Goal: Task Accomplishment & Management: Use online tool/utility

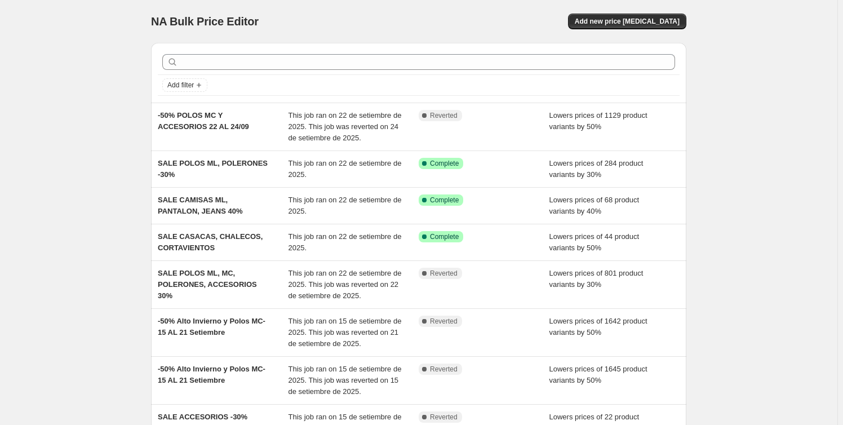
click at [70, 226] on div "NA Bulk Price Editor. This page is ready NA Bulk Price Editor Add new price cha…" at bounding box center [418, 329] width 837 height 659
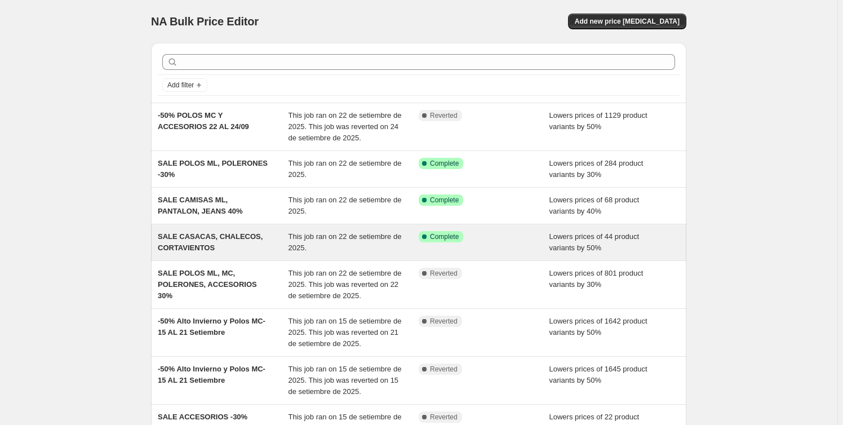
click at [294, 243] on span "This job ran on 22 de setiembre de 2025." at bounding box center [344, 242] width 113 height 20
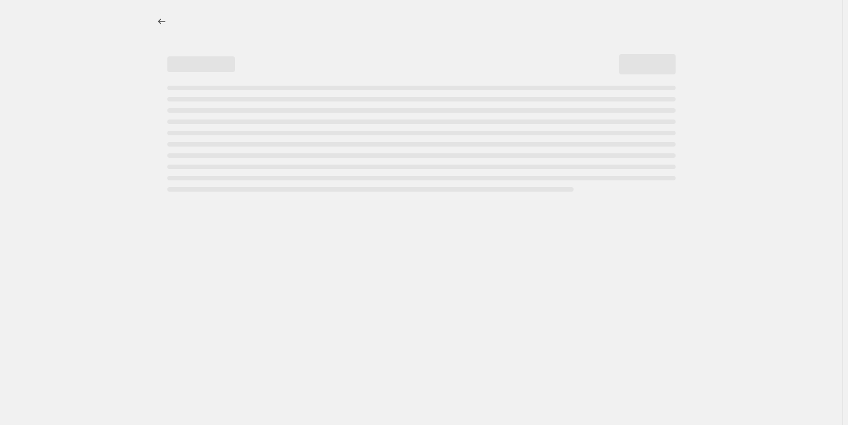
select select "percentage"
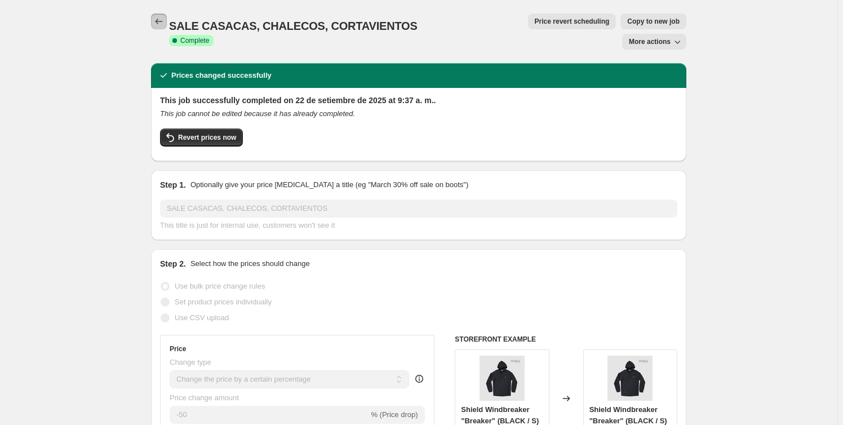
click at [158, 21] on icon "Price change jobs" at bounding box center [158, 22] width 7 height 6
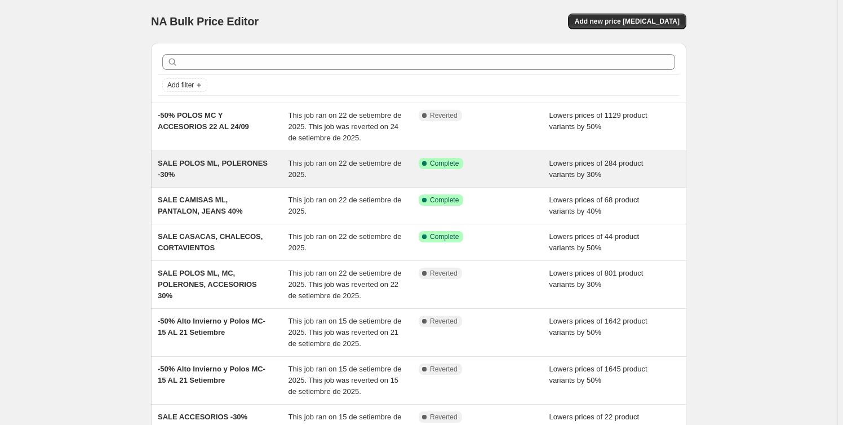
click at [288, 171] on div "SALE POLOS ML, POLERONES -30%" at bounding box center [223, 169] width 131 height 23
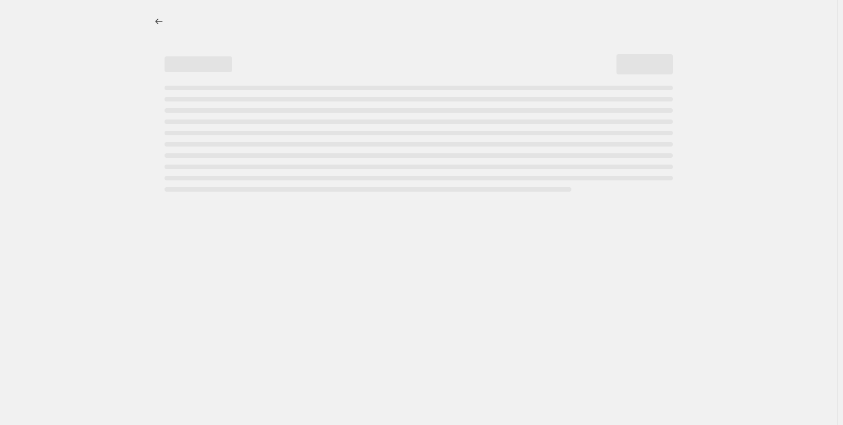
select select "percentage"
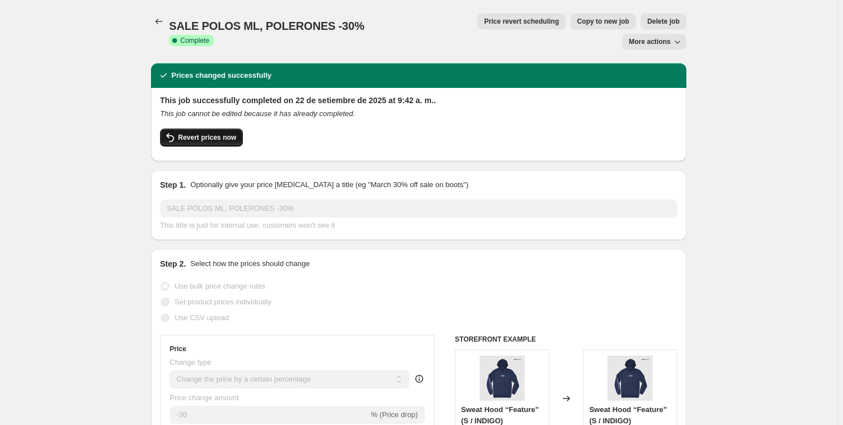
click at [227, 133] on span "Revert prices now" at bounding box center [207, 137] width 58 height 9
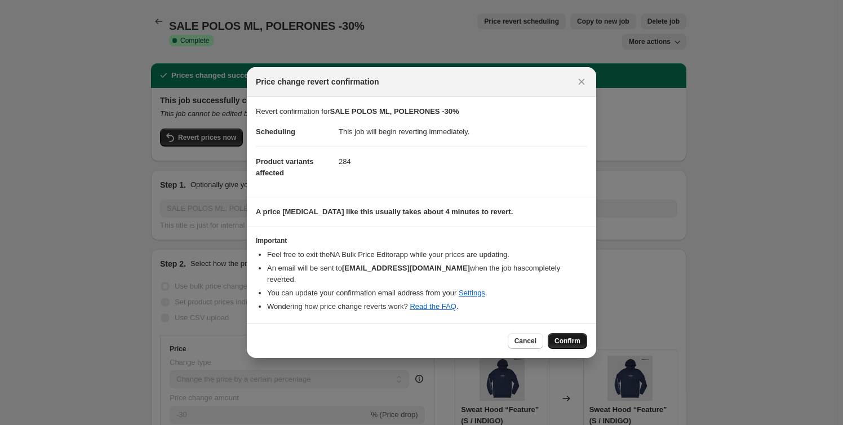
click at [572, 336] on span "Confirm" at bounding box center [567, 340] width 26 height 9
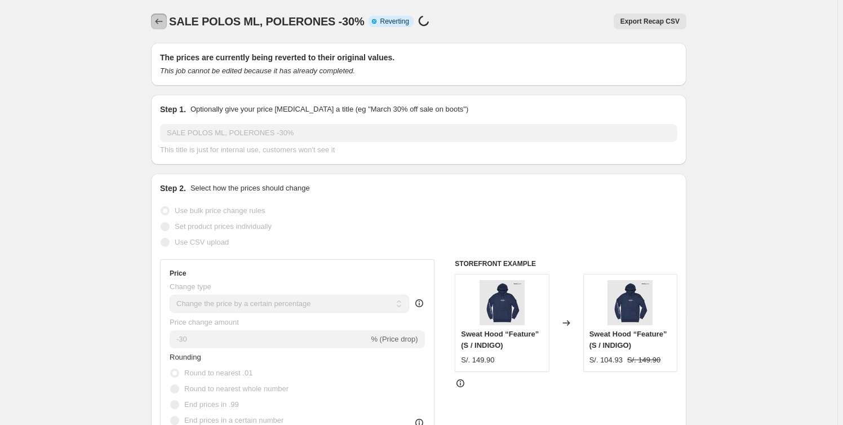
click at [160, 25] on icon "Price change jobs" at bounding box center [158, 21] width 11 height 11
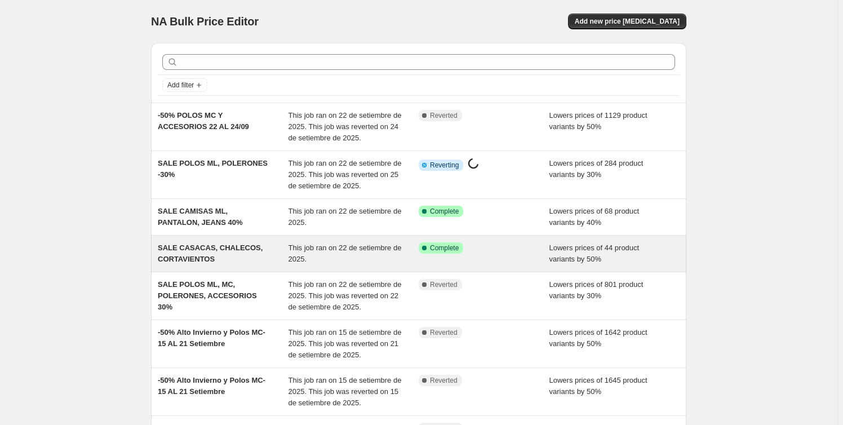
click at [259, 259] on div "SALE CASACAS, CHALECOS, CORTAVIENTOS" at bounding box center [223, 253] width 131 height 23
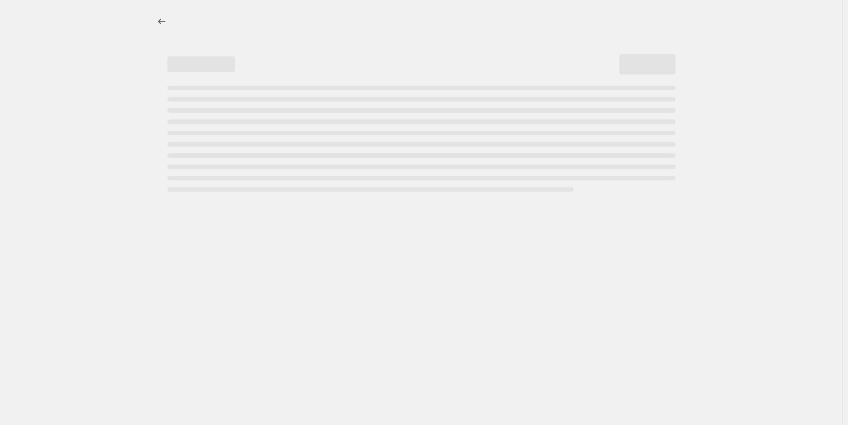
select select "percentage"
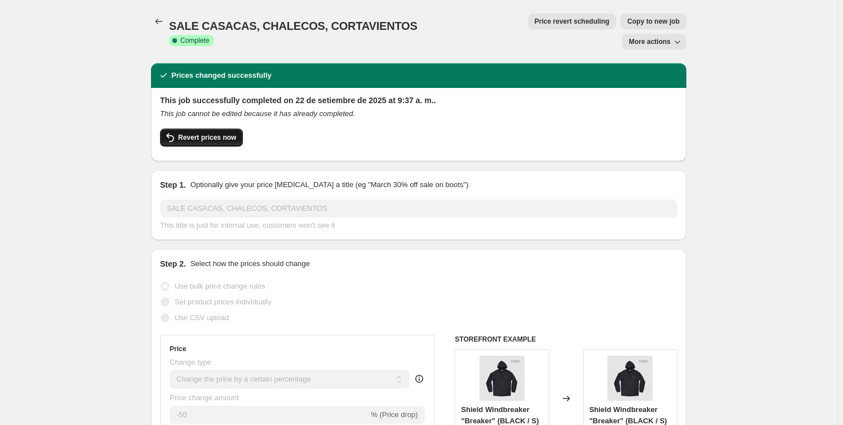
click at [194, 128] on button "Revert prices now" at bounding box center [201, 137] width 83 height 18
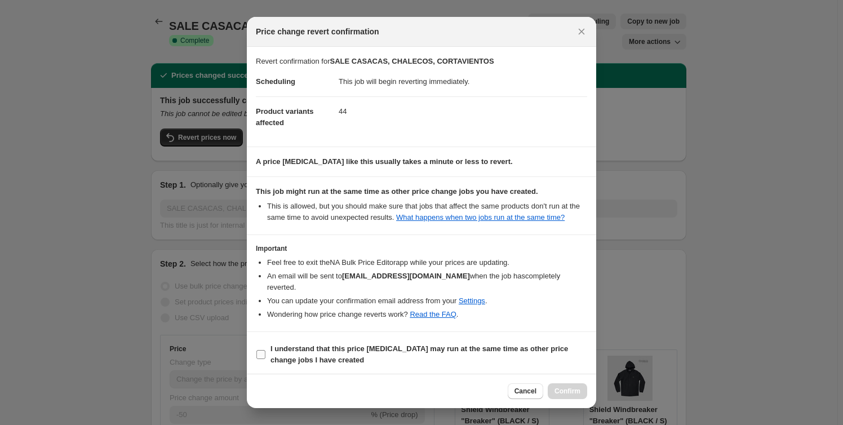
click at [269, 345] on label "I understand that this price change job may run at the same time as other price…" at bounding box center [421, 354] width 331 height 27
click at [265, 350] on input "I understand that this price change job may run at the same time as other price…" at bounding box center [260, 354] width 9 height 9
checkbox input "true"
click at [574, 386] on span "Confirm" at bounding box center [567, 390] width 26 height 9
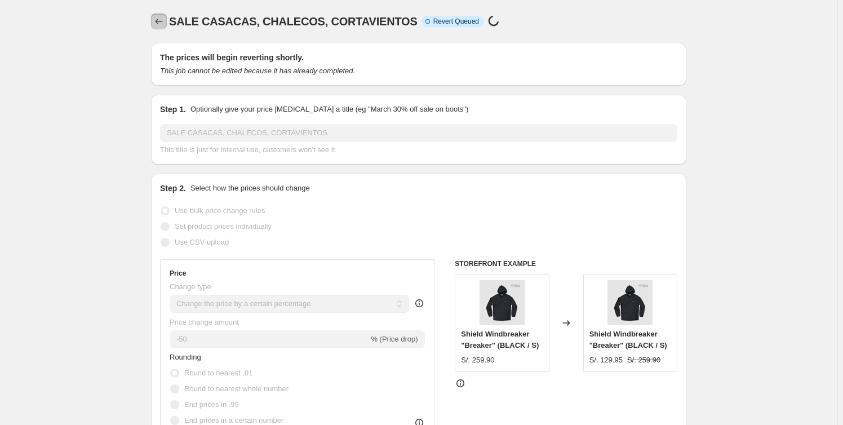
click at [161, 20] on icon "Price change jobs" at bounding box center [158, 21] width 11 height 11
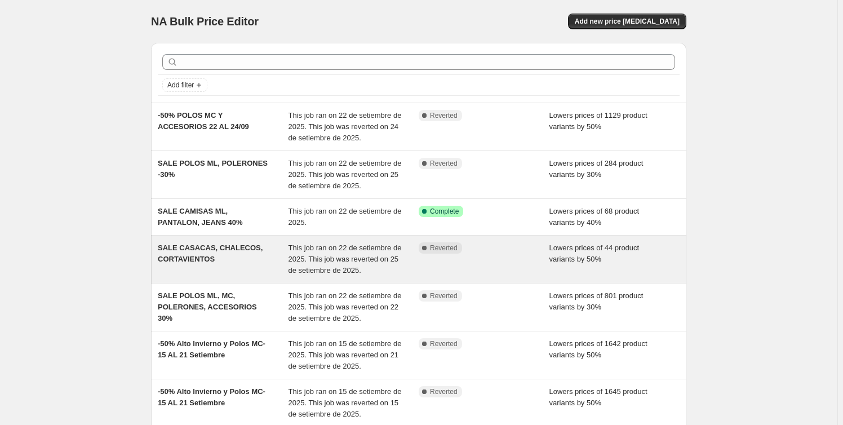
click at [269, 268] on div "SALE CASACAS, CHALECOS, CORTAVIENTOS" at bounding box center [223, 259] width 131 height 34
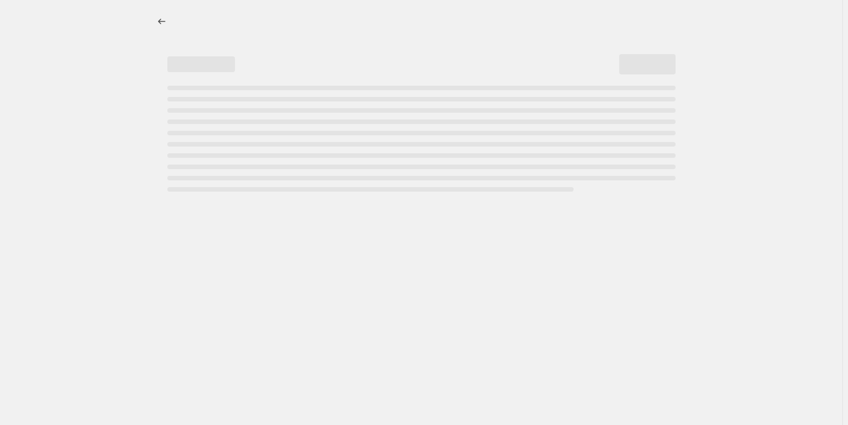
select select "percentage"
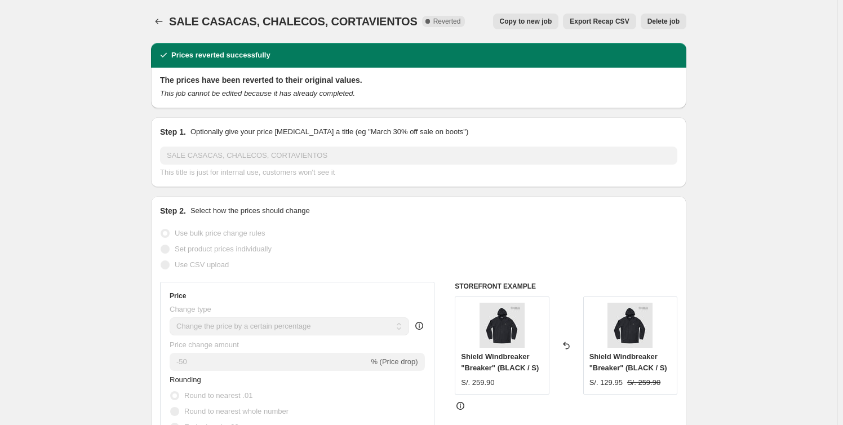
click at [674, 25] on span "Delete job" at bounding box center [663, 21] width 32 height 9
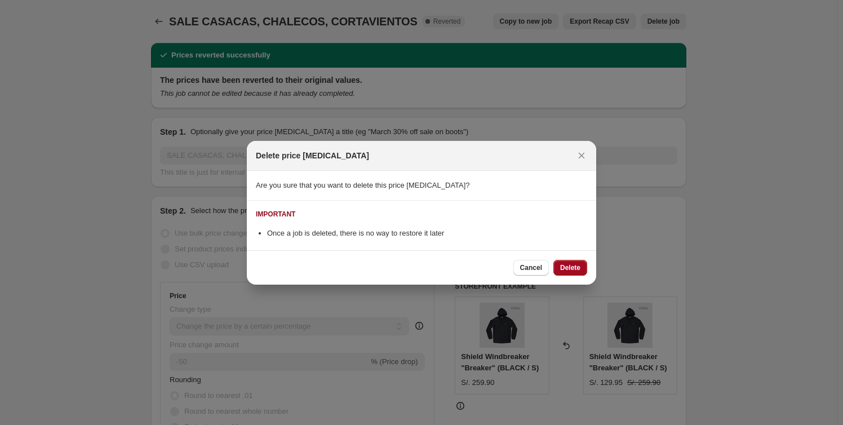
click at [579, 274] on button "Delete" at bounding box center [570, 268] width 34 height 16
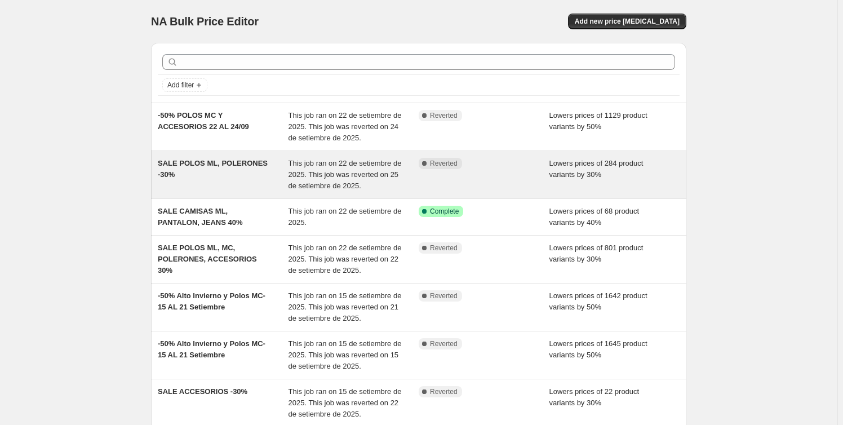
click at [512, 171] on div "Complete Reverted" at bounding box center [484, 175] width 131 height 34
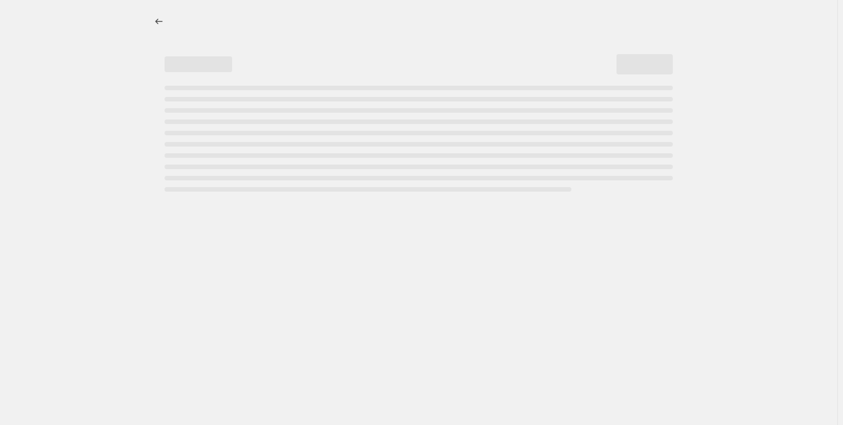
select select "percentage"
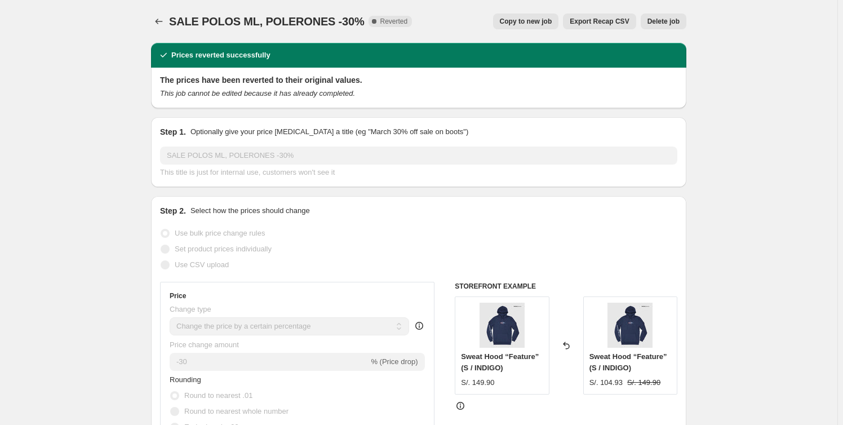
click at [663, 21] on span "Delete job" at bounding box center [663, 21] width 32 height 9
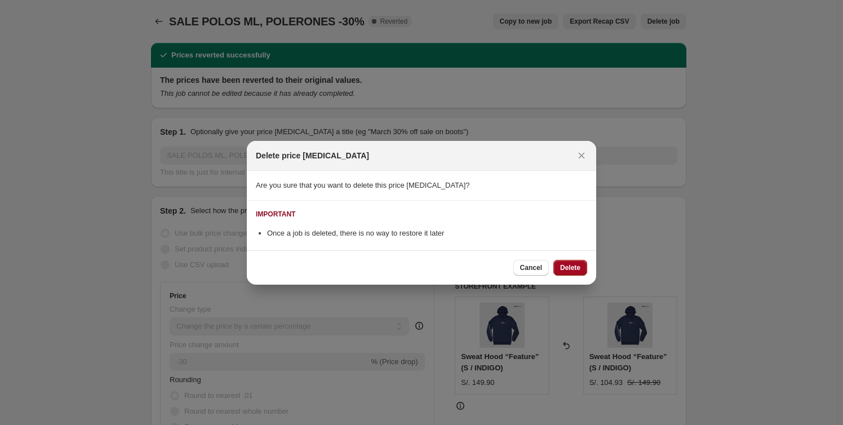
click at [575, 274] on button "Delete" at bounding box center [570, 268] width 34 height 16
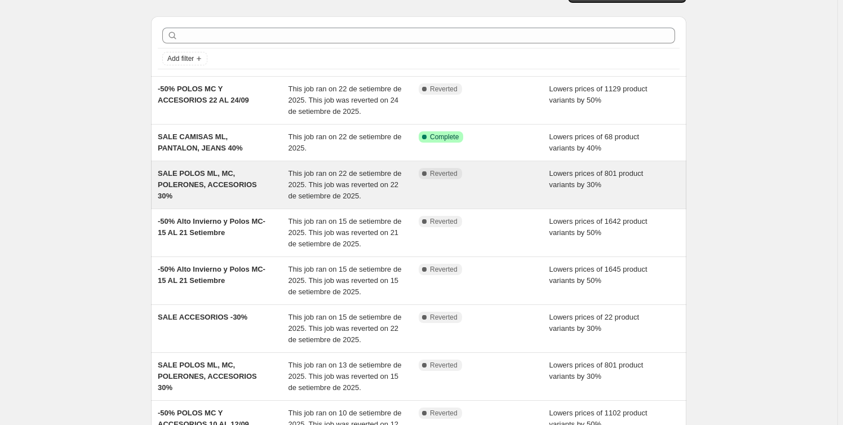
scroll to position [51, 0]
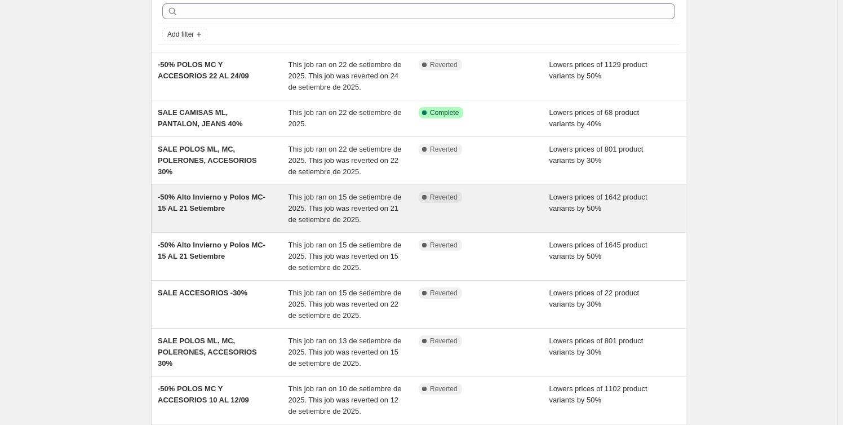
click at [260, 217] on div "-50% Alto Invierno y Polos MC- 15 AL 21 Setiembre" at bounding box center [223, 209] width 131 height 34
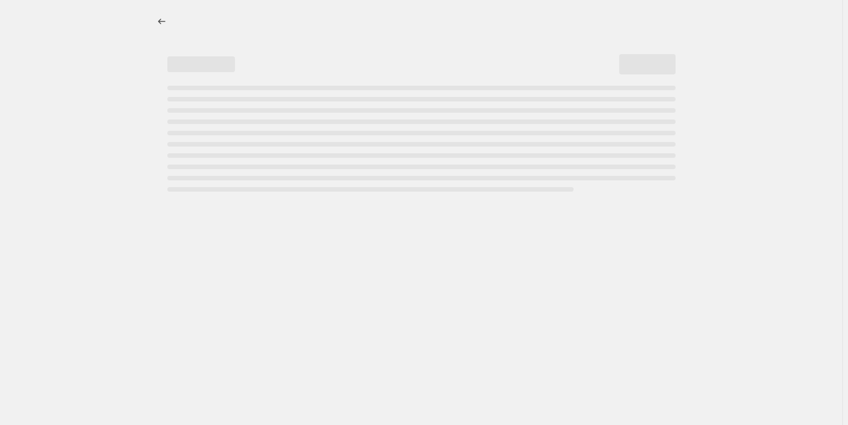
select select "percentage"
select select "collection"
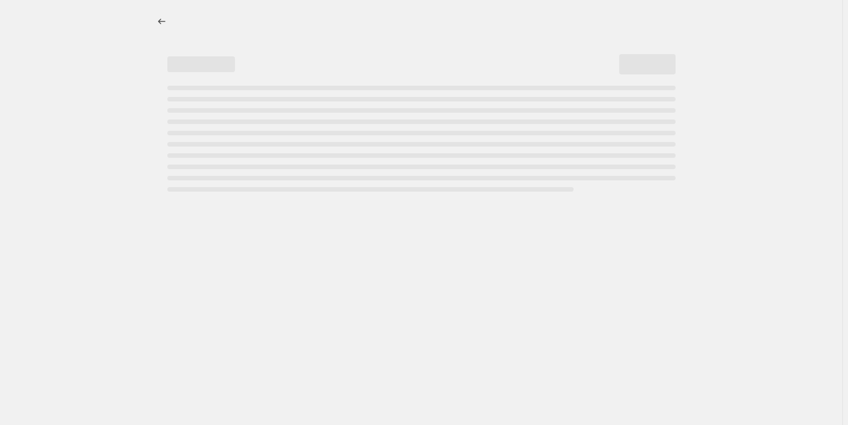
select select "collection"
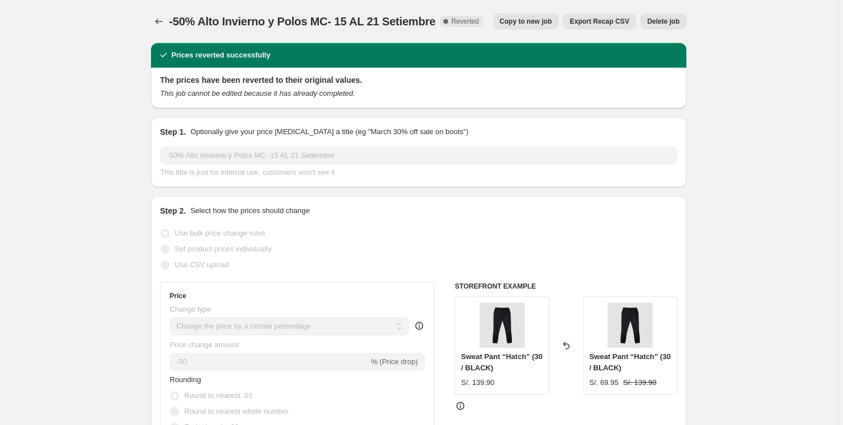
click at [666, 19] on span "Delete job" at bounding box center [663, 21] width 32 height 9
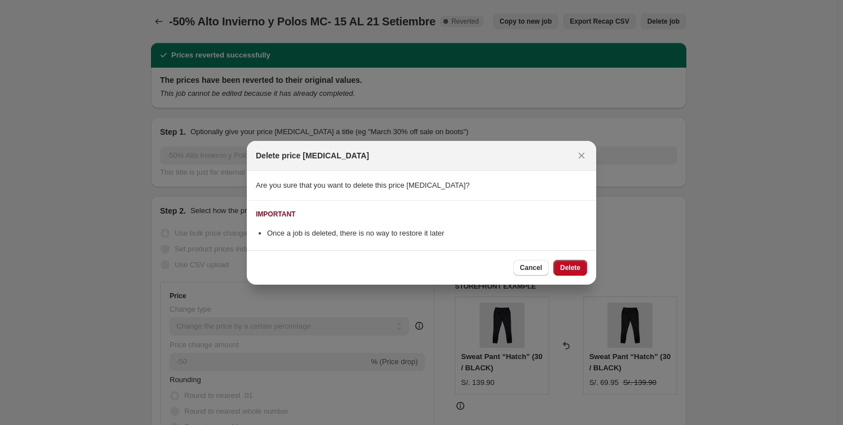
click at [574, 264] on span "Delete" at bounding box center [570, 267] width 20 height 9
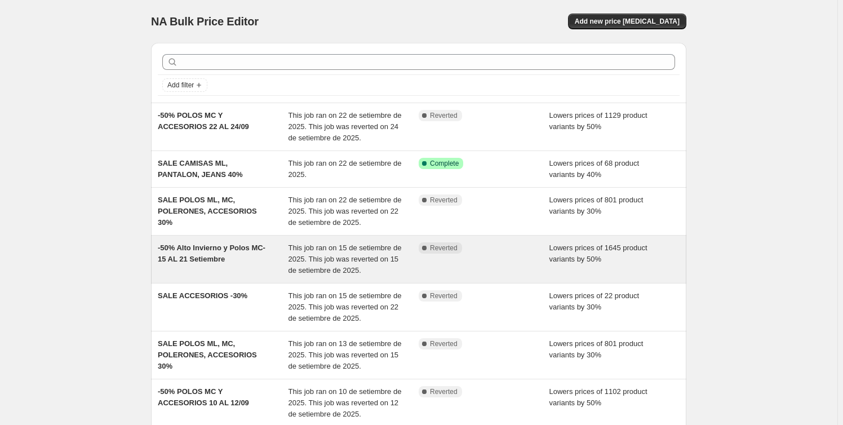
click at [266, 258] on div "-50% Alto Invierno y Polos MC- 15 AL 21 Setiembre" at bounding box center [223, 259] width 131 height 34
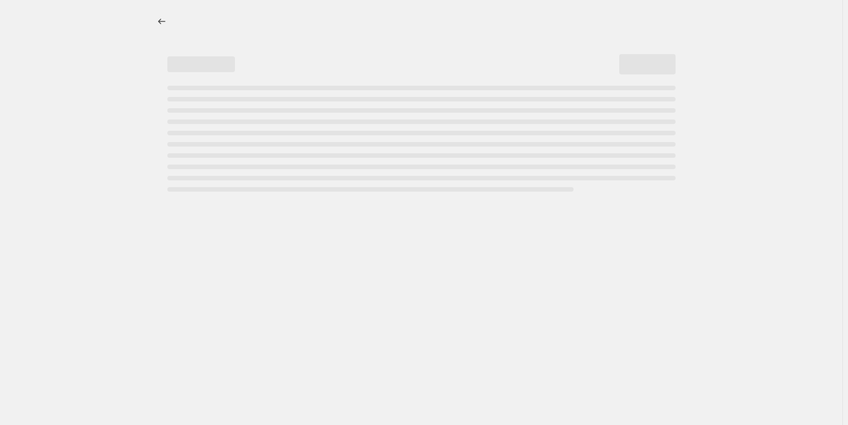
select select "percentage"
select select "collection"
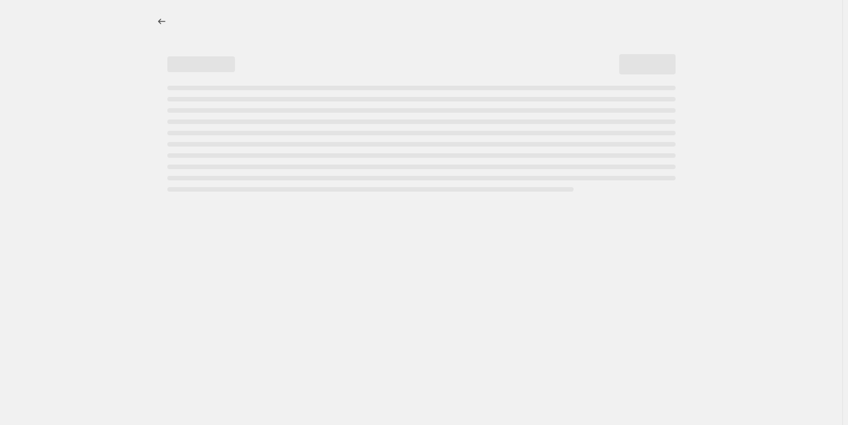
select select "collection"
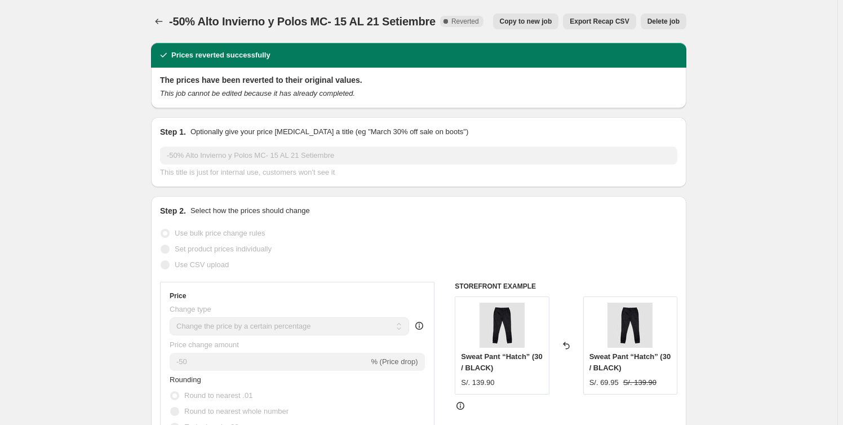
click at [664, 27] on button "Delete job" at bounding box center [664, 22] width 46 height 16
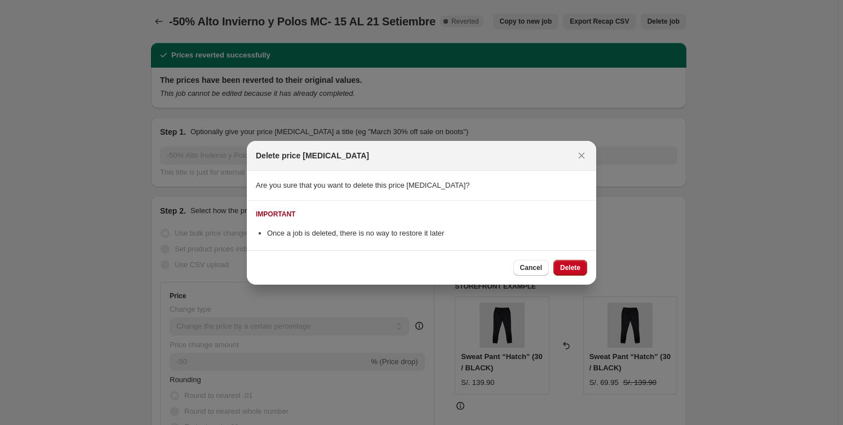
click at [567, 264] on span "Delete" at bounding box center [570, 267] width 20 height 9
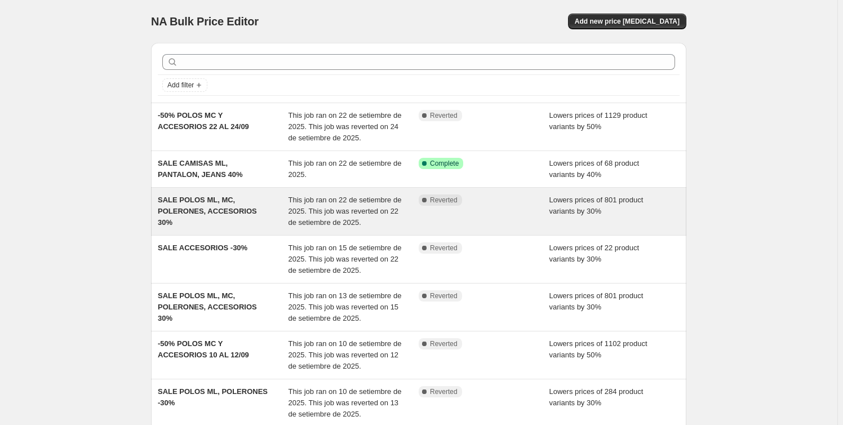
click at [254, 210] on span "SALE POLOS ML, MC, POLERONES, ACCESORIOS 30%" at bounding box center [207, 210] width 99 height 31
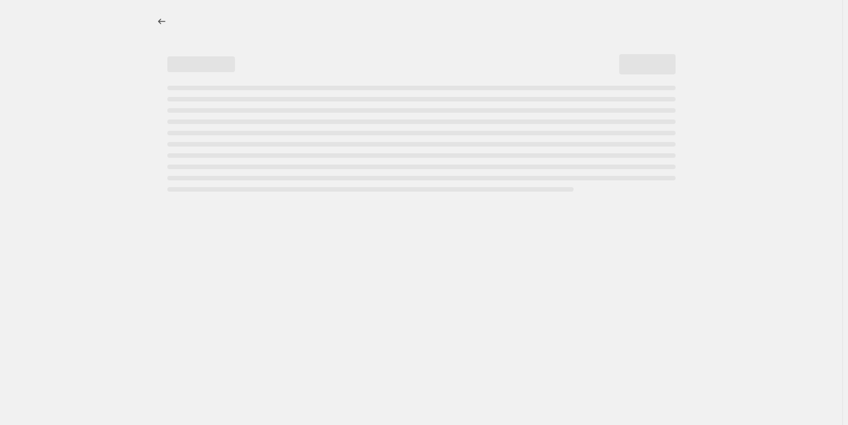
select select "percentage"
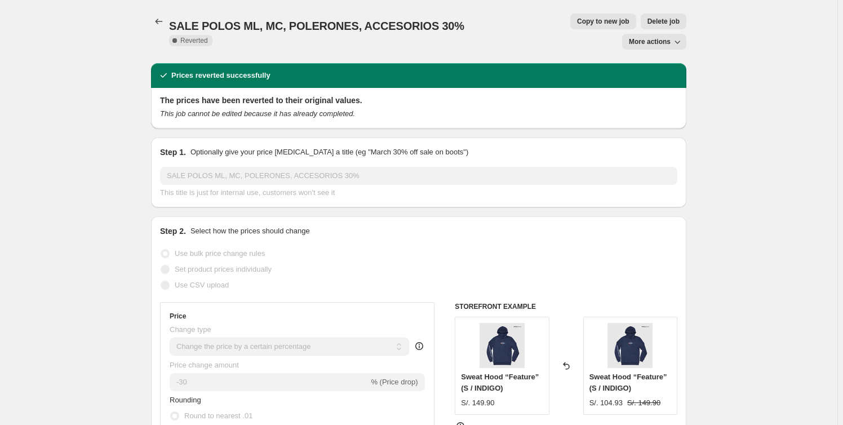
click at [577, 21] on span "Copy to new job" at bounding box center [603, 21] width 52 height 9
select select "percentage"
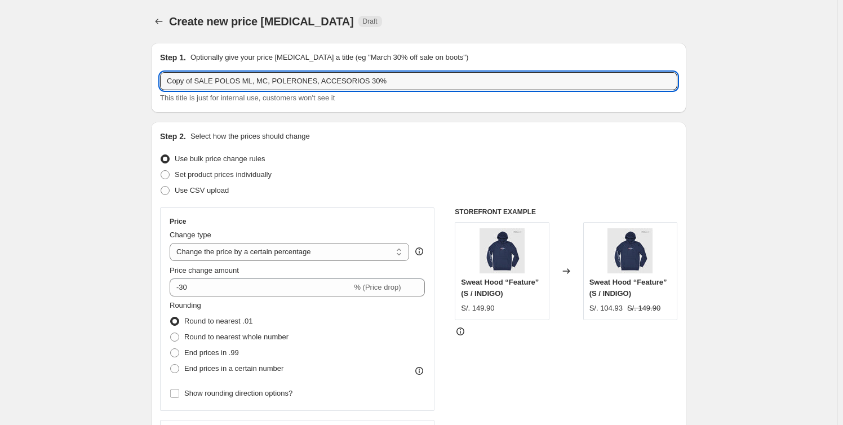
drag, startPoint x: 197, startPoint y: 83, endPoint x: 80, endPoint y: 83, distance: 117.2
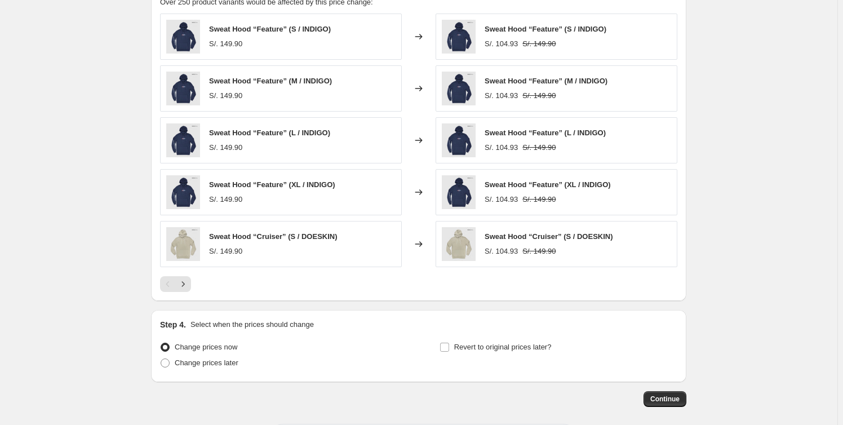
scroll to position [735, 0]
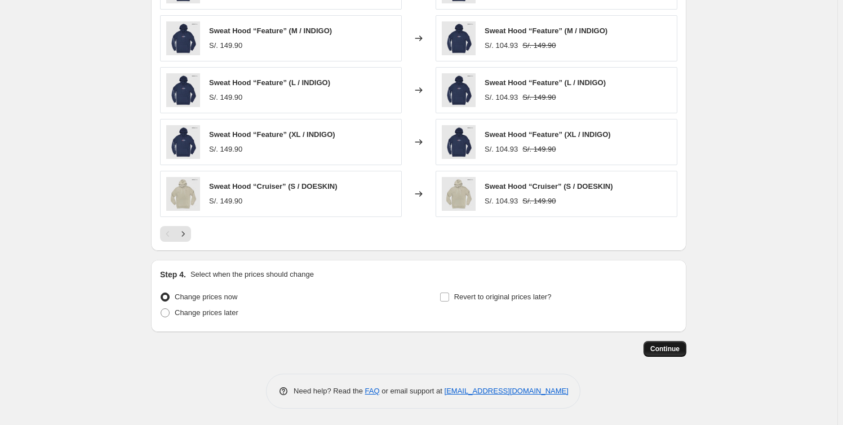
type input "SALE POLOS ML, MC, POLERONES, ACCESORIOS 30%"
click at [655, 341] on button "Continue" at bounding box center [664, 349] width 43 height 16
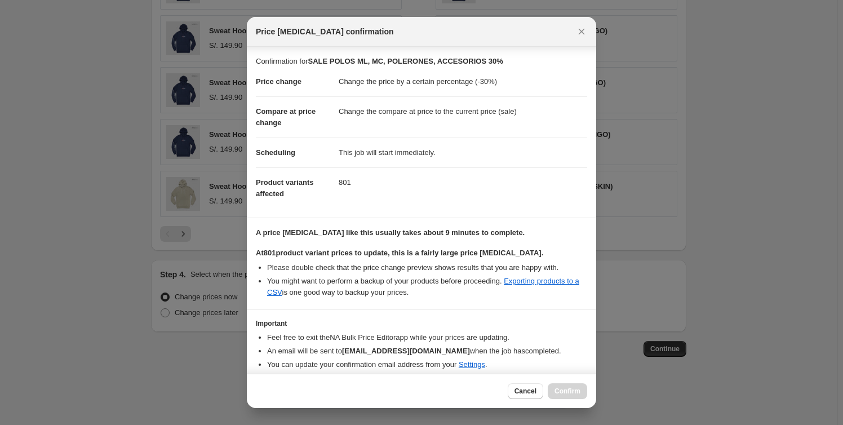
scroll to position [41, 0]
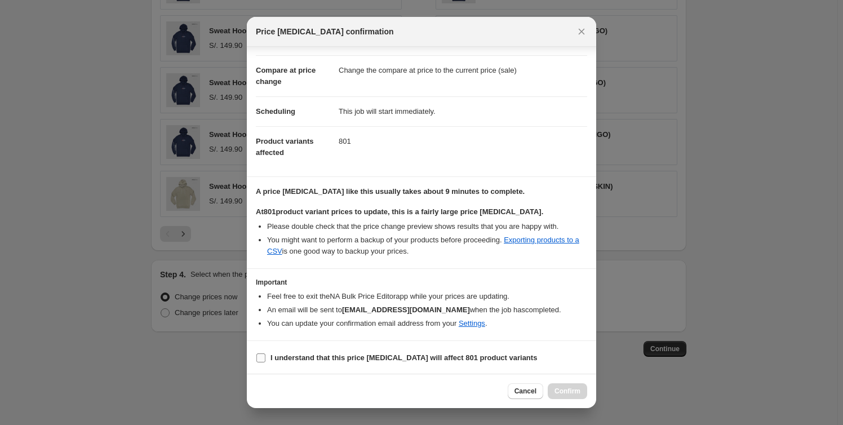
click at [263, 353] on input "I understand that this price change job will affect 801 product variants" at bounding box center [260, 357] width 9 height 9
checkbox input "true"
click at [568, 387] on span "Confirm" at bounding box center [567, 390] width 26 height 9
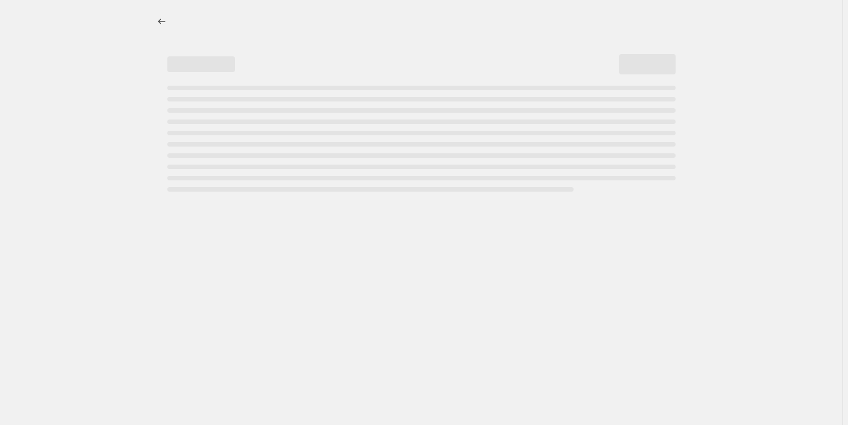
select select "percentage"
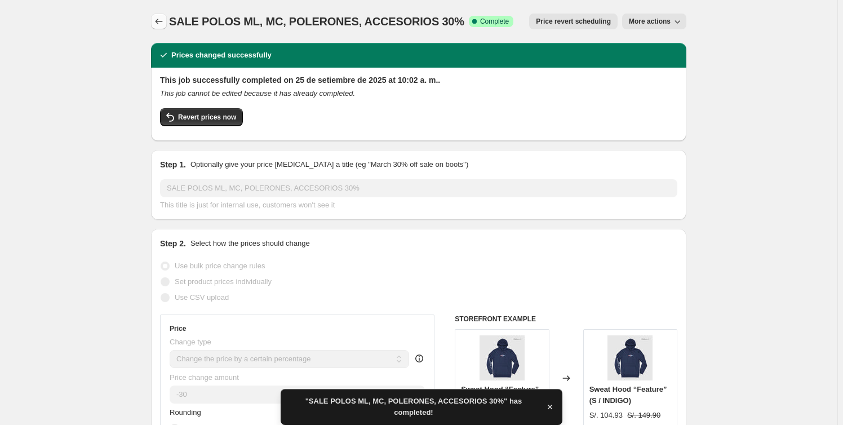
click at [157, 19] on icon "Price change jobs" at bounding box center [158, 21] width 11 height 11
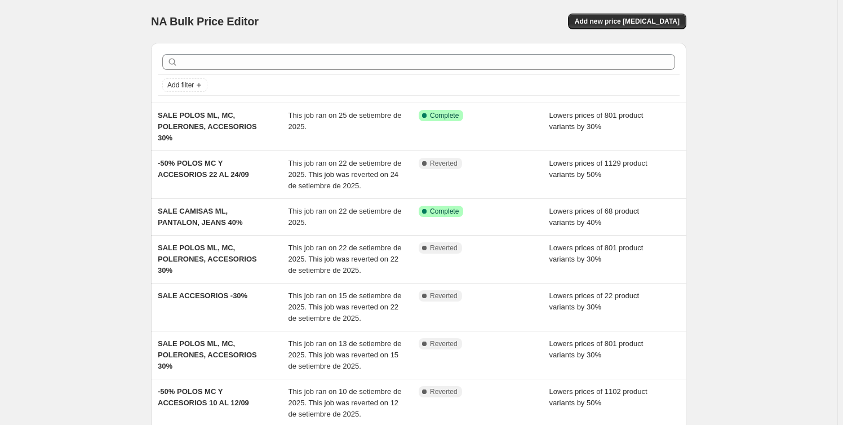
click at [96, 226] on div "NA Bulk Price Editor. This page is ready NA Bulk Price Editor Add new price cha…" at bounding box center [418, 341] width 837 height 682
click at [66, 185] on div "NA Bulk Price Editor. This page is ready NA Bulk Price Editor Add new price cha…" at bounding box center [418, 341] width 837 height 682
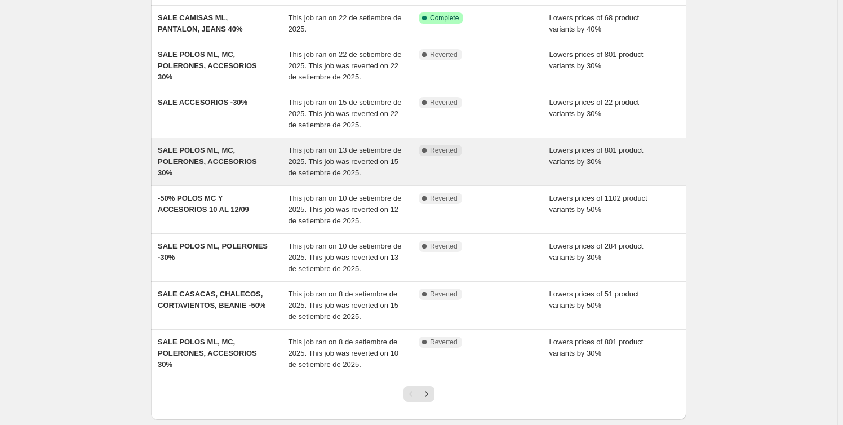
scroll to position [205, 0]
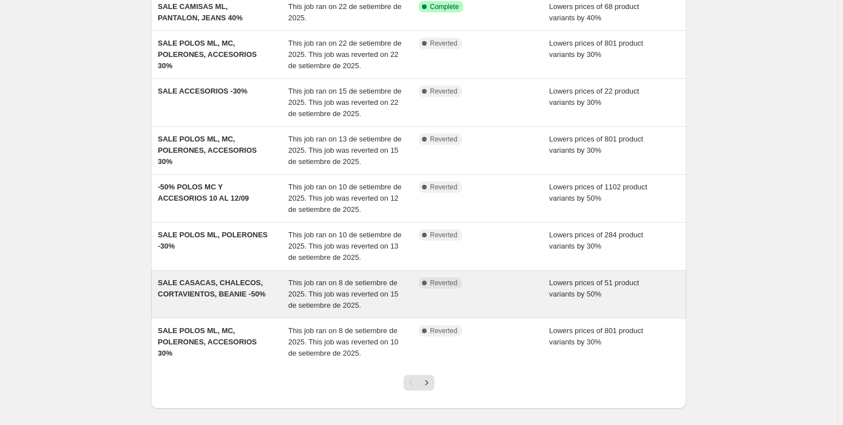
click at [364, 283] on span "This job ran on 8 de setiembre de 2025. This job was reverted on 15 de setiembr…" at bounding box center [343, 293] width 110 height 31
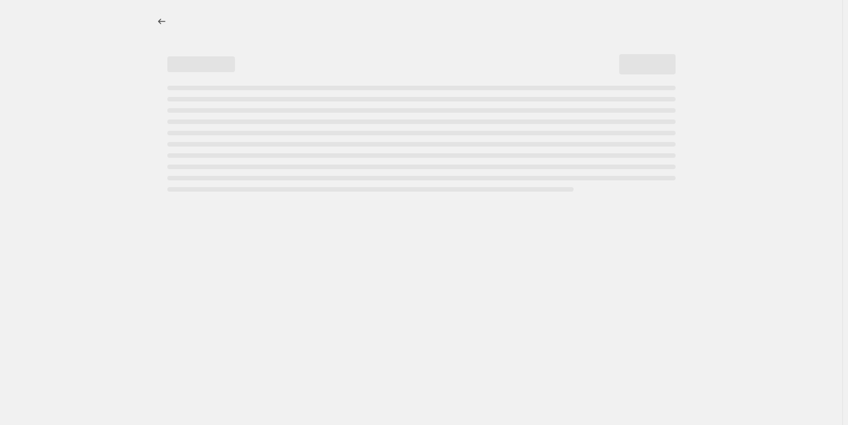
select select "percentage"
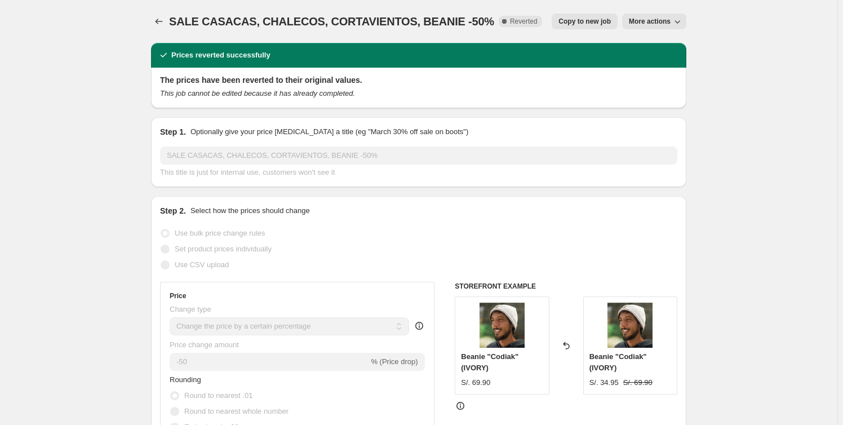
click at [574, 24] on span "Copy to new job" at bounding box center [584, 21] width 52 height 9
select select "percentage"
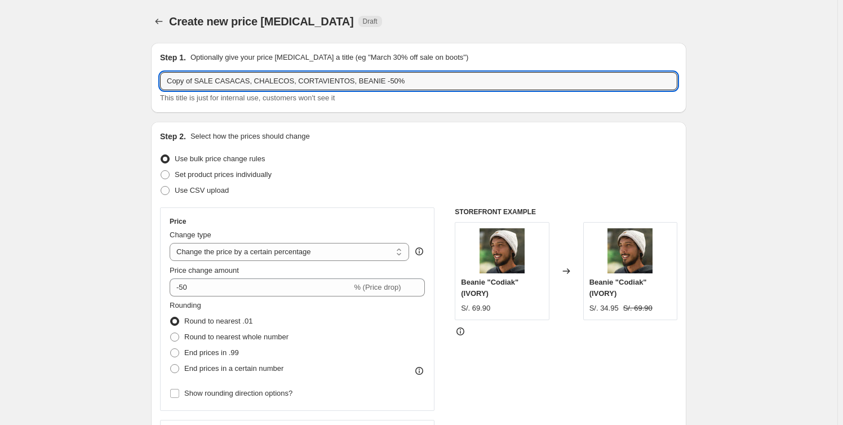
drag, startPoint x: 198, startPoint y: 77, endPoint x: 47, endPoint y: 76, distance: 150.4
type input "SALE CASACAS, CHALECOS, CORTAVIENTOS, BEANIE -50%"
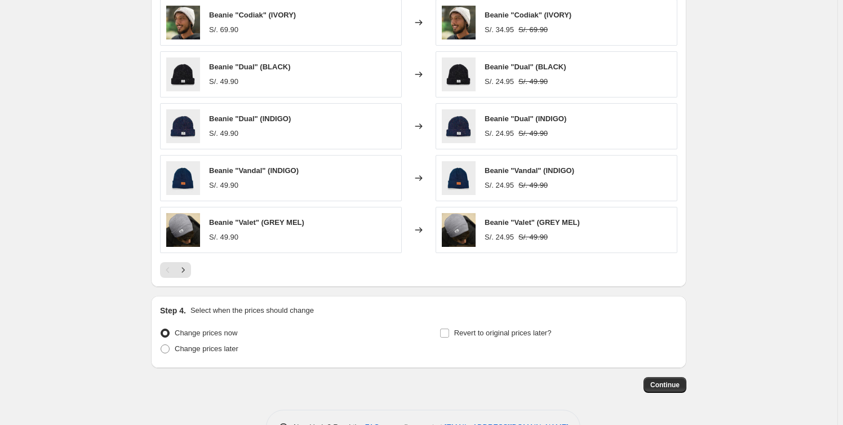
scroll to position [735, 0]
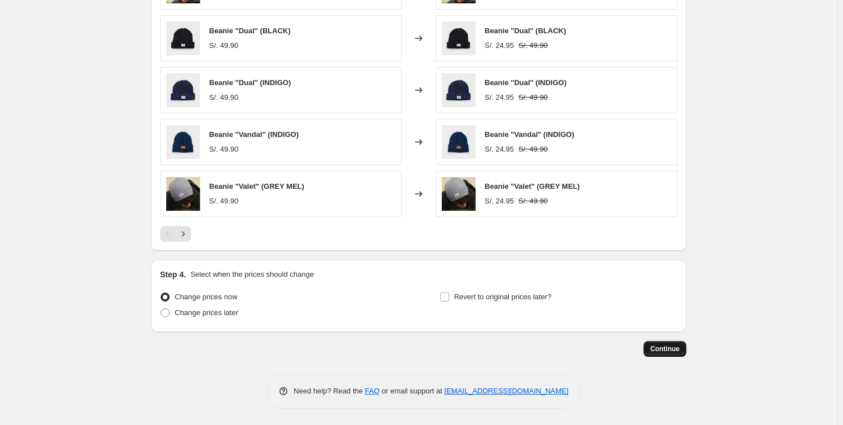
click at [670, 349] on span "Continue" at bounding box center [664, 348] width 29 height 9
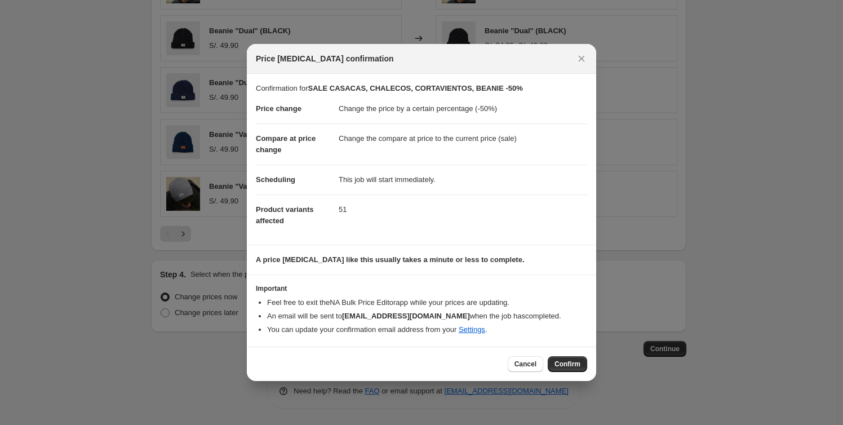
click at [566, 366] on span "Confirm" at bounding box center [567, 363] width 26 height 9
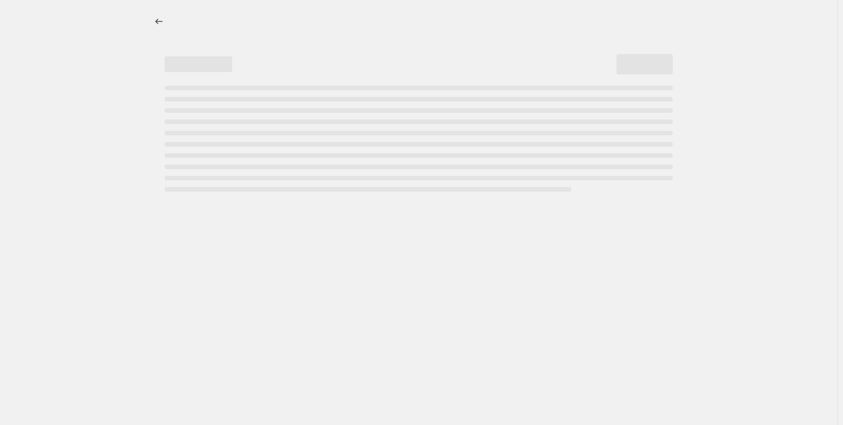
select select "percentage"
